Goal: Task Accomplishment & Management: Complete application form

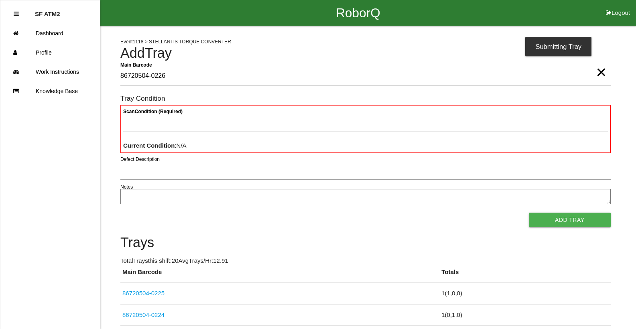
type Barcode "86720504-0226"
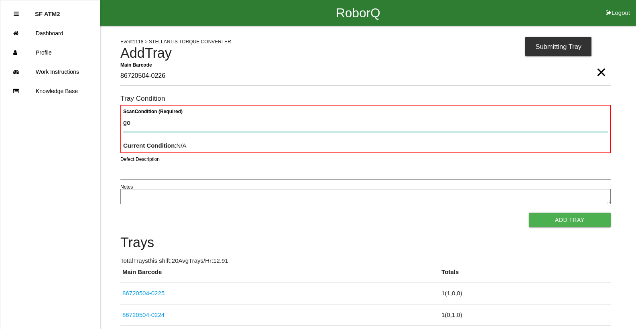
type Condition "goo"
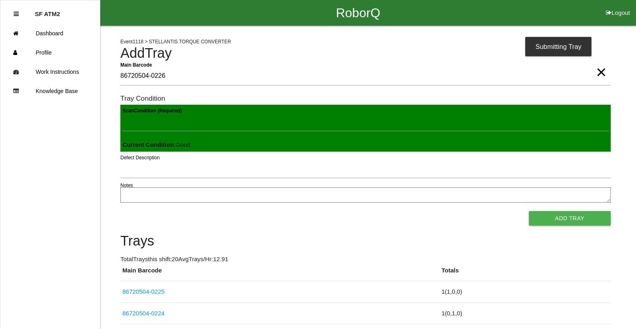
click at [529, 211] on button "Add Tray" at bounding box center [570, 218] width 82 height 14
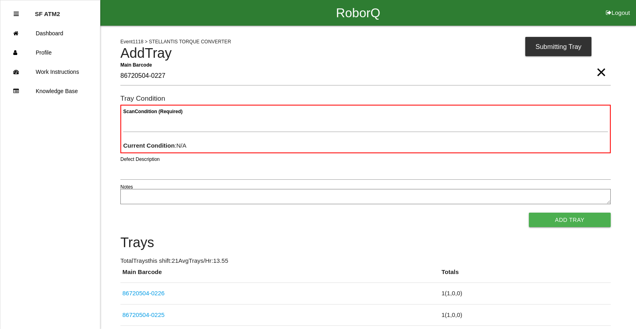
type Barcode "86720504-0227"
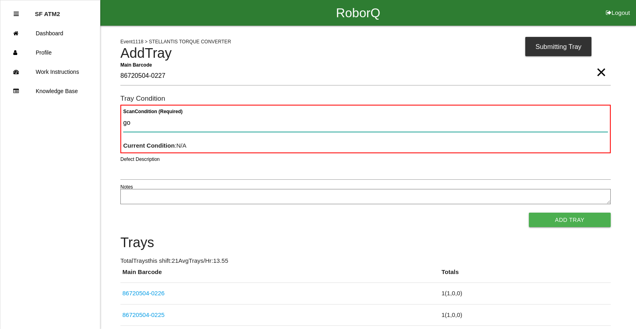
type Condition "goo"
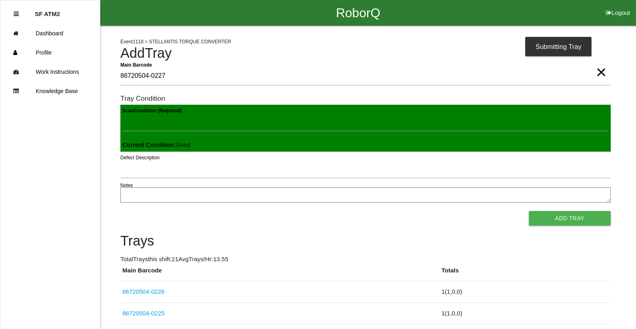
click at [529, 211] on button "Add Tray" at bounding box center [570, 218] width 82 height 14
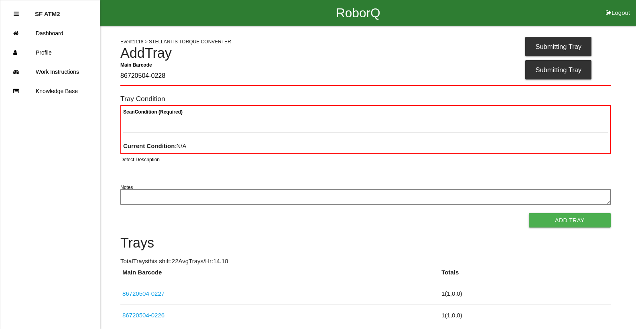
type Barcode "86720504-0228"
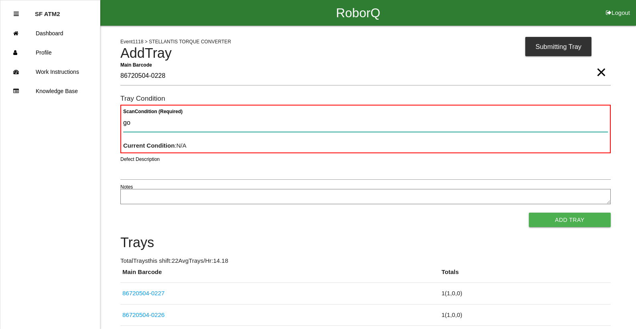
type Condition "goo"
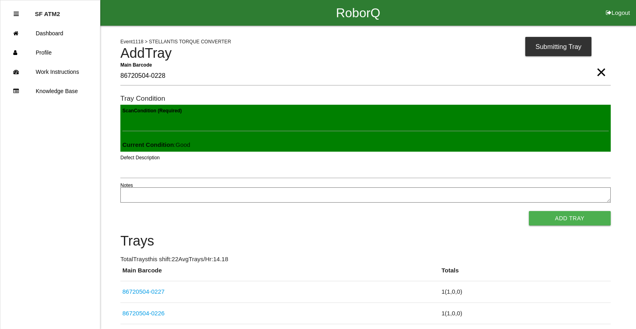
click at [529, 211] on button "Add Tray" at bounding box center [570, 218] width 82 height 14
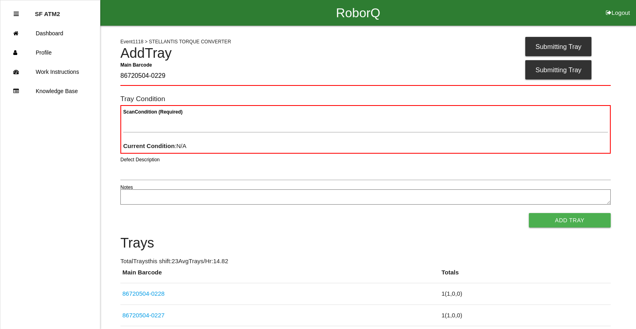
type Barcode "86720504-0229"
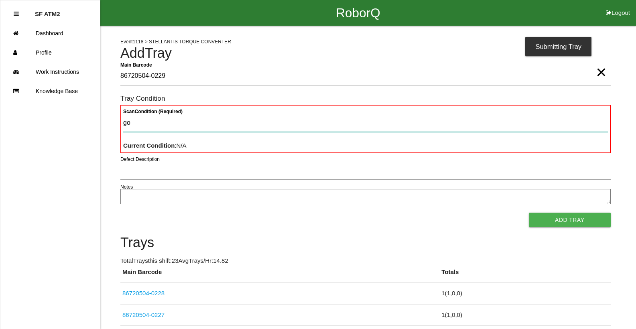
type Condition "goo"
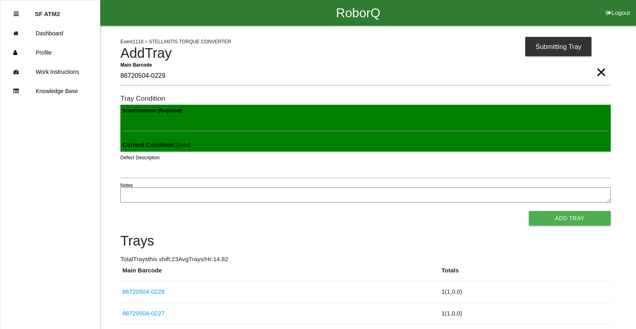
click at [529, 211] on button "Add Tray" at bounding box center [570, 218] width 82 height 14
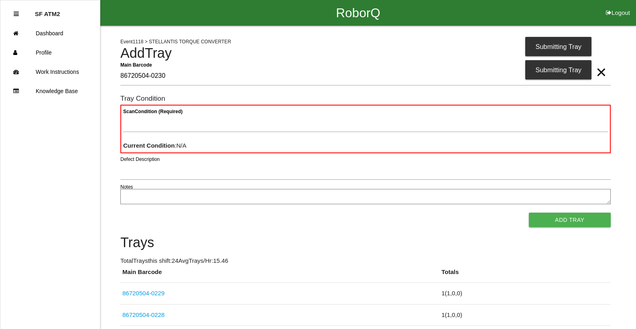
type Barcode "86720504-0230"
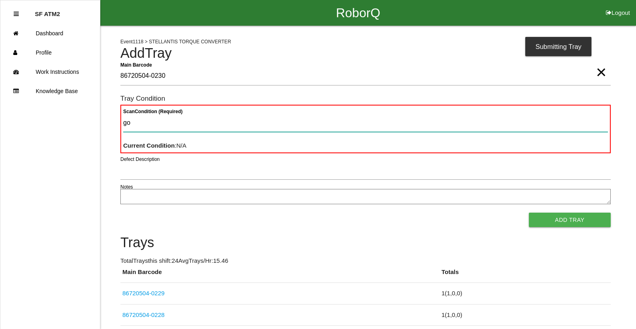
type Condition "goo"
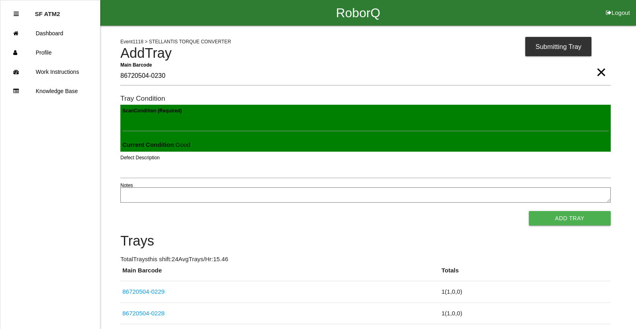
click at [529, 211] on button "Add Tray" at bounding box center [570, 218] width 82 height 14
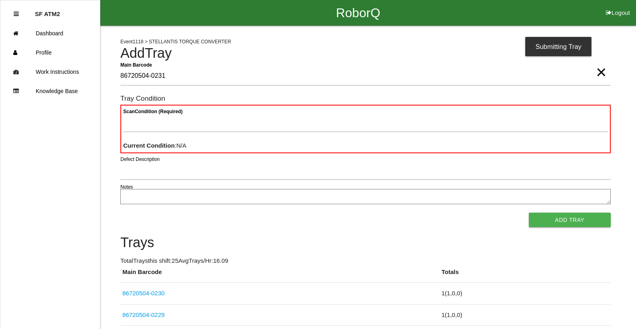
type Barcode "86720504-0231"
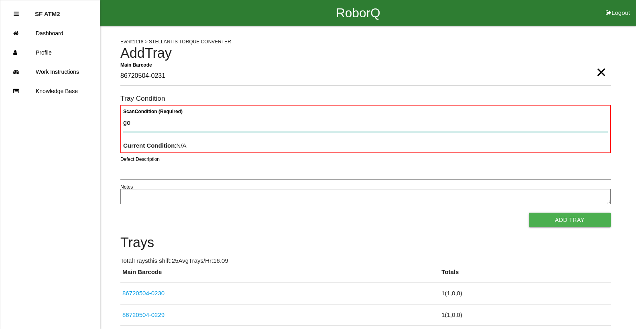
type Condition "goo"
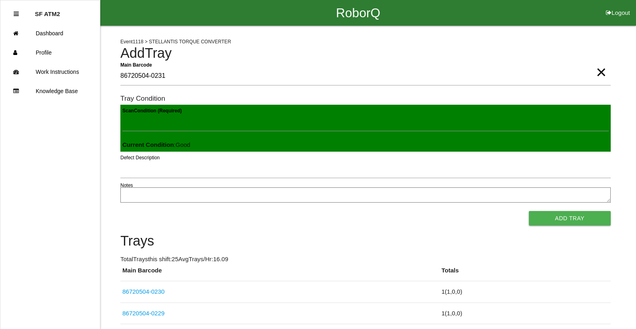
click at [529, 211] on button "Add Tray" at bounding box center [570, 218] width 82 height 14
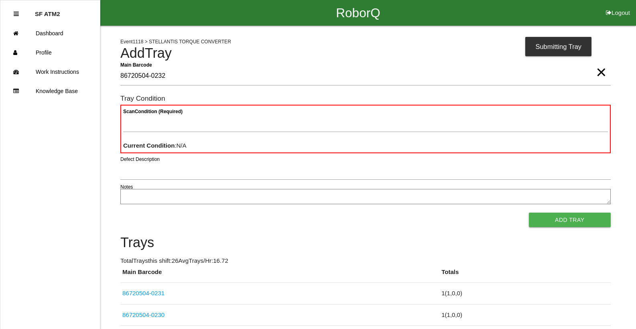
type Barcode "86720504-0232"
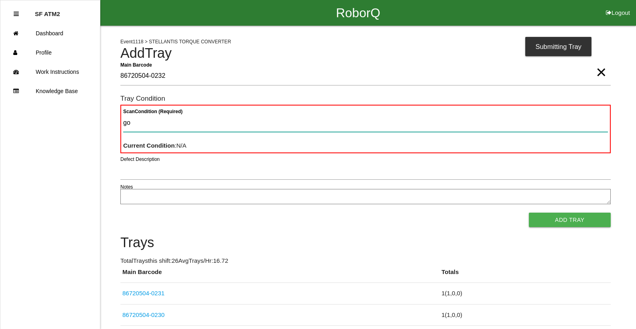
type Condition "goo"
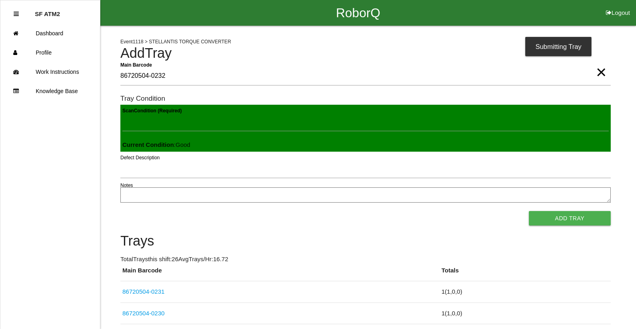
click at [529, 211] on button "Add Tray" at bounding box center [570, 218] width 82 height 14
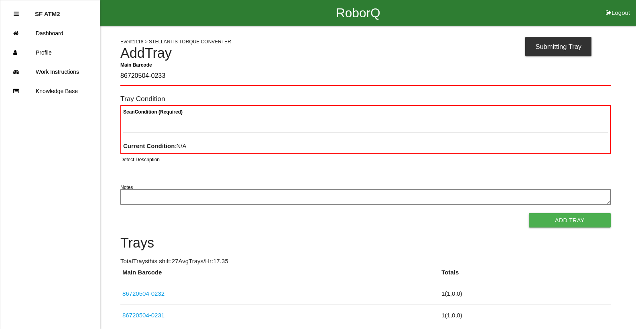
type Barcode "86720504-0233"
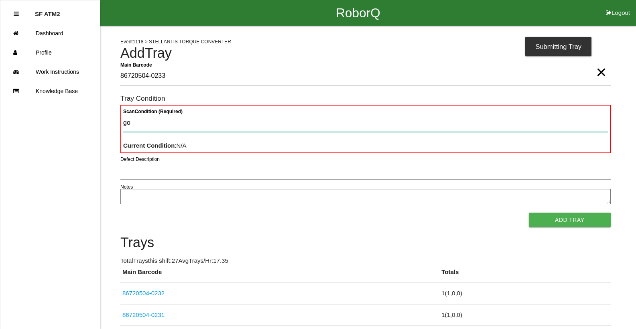
type Condition "goo"
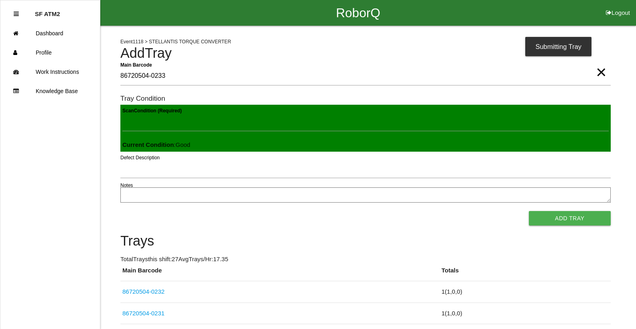
click at [529, 211] on button "Add Tray" at bounding box center [570, 218] width 82 height 14
